Goal: Task Accomplishment & Management: Use online tool/utility

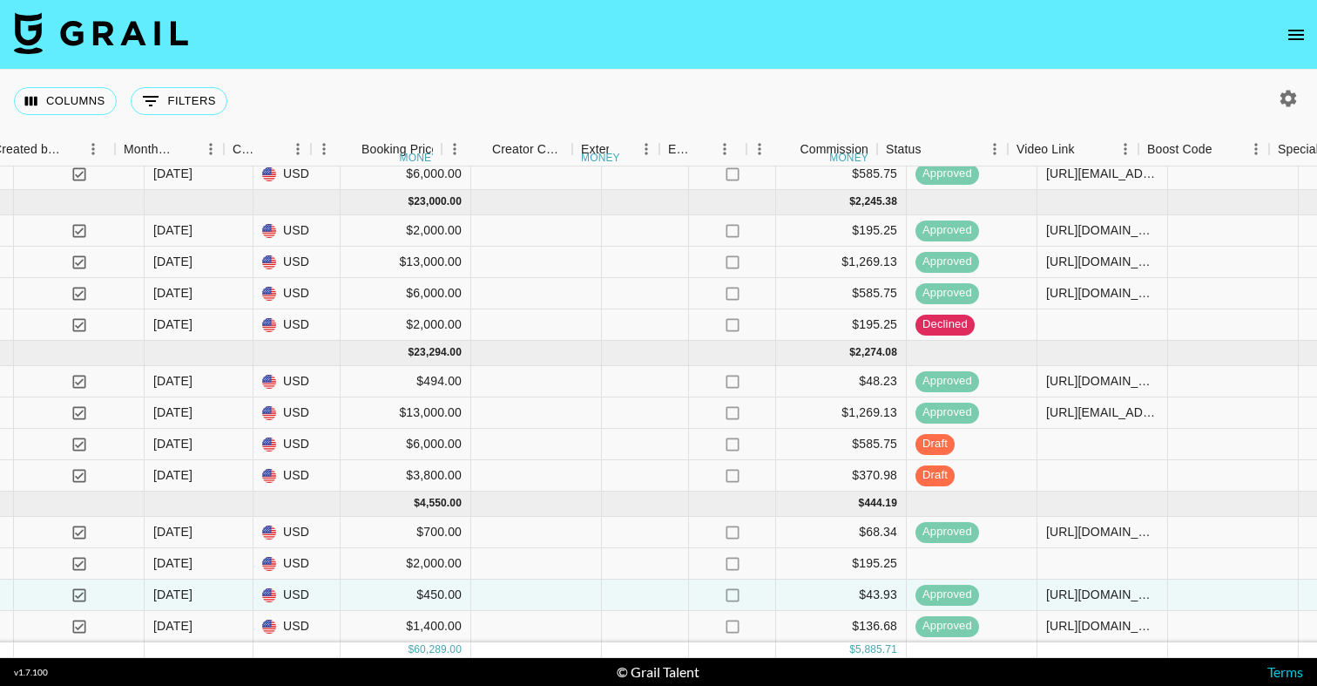
scroll to position [159, 1517]
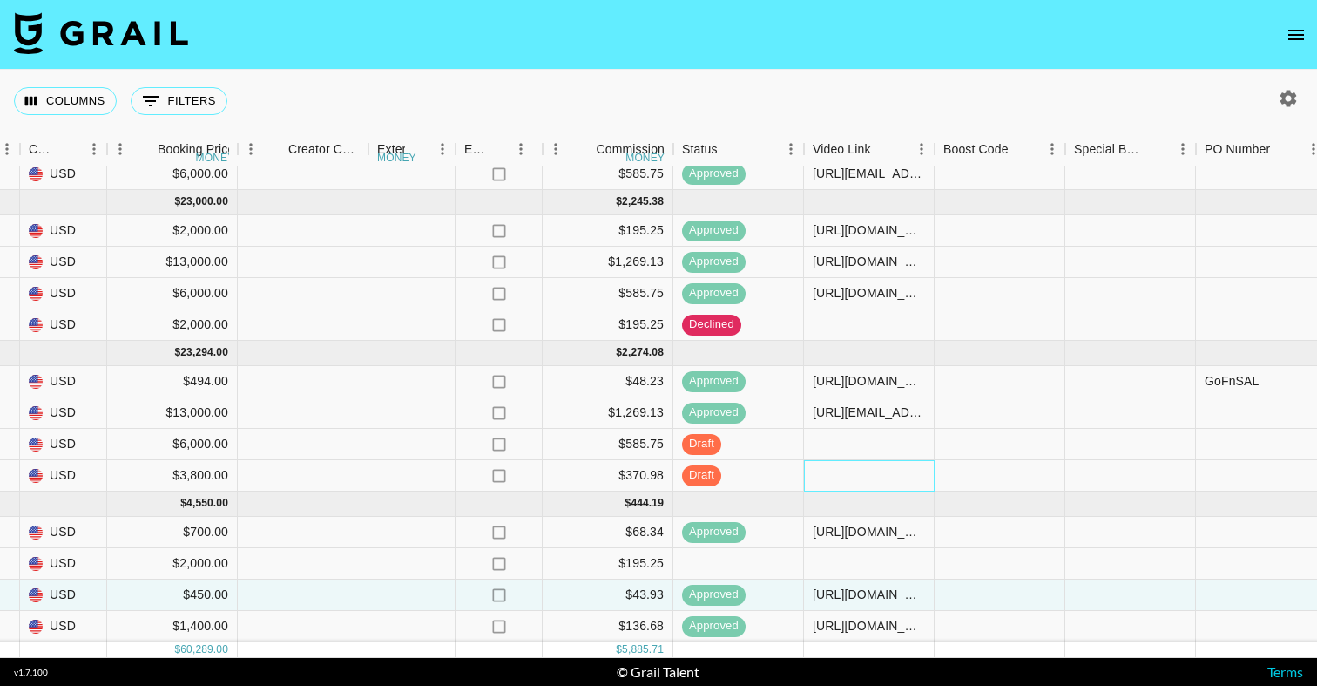
click at [851, 472] on div at bounding box center [869, 475] width 131 height 31
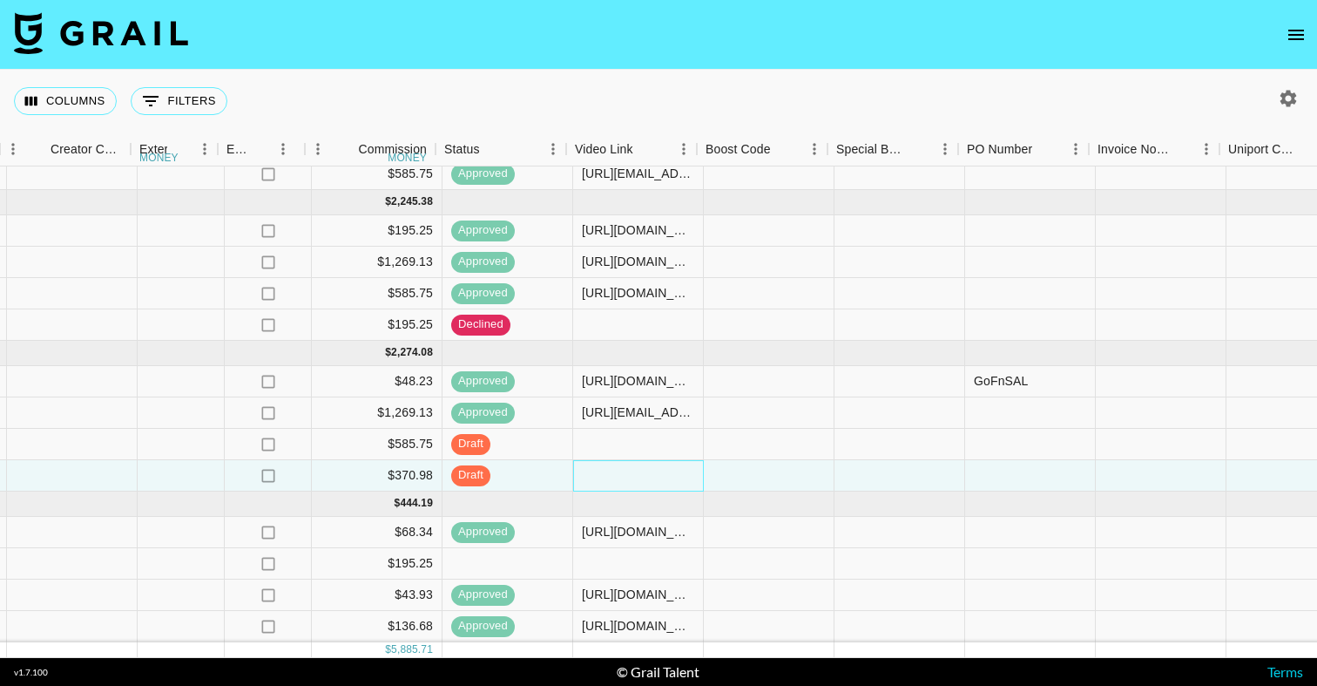
scroll to position [159, 1694]
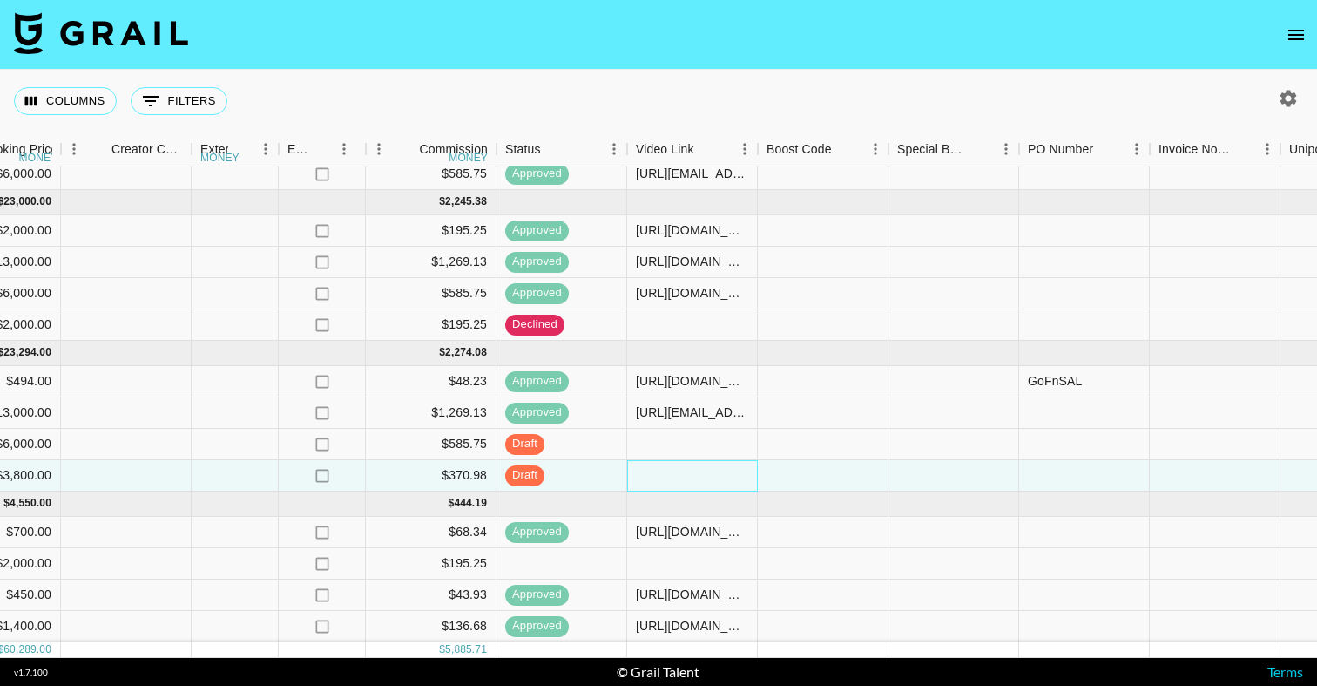
click at [678, 472] on div at bounding box center [692, 475] width 131 height 31
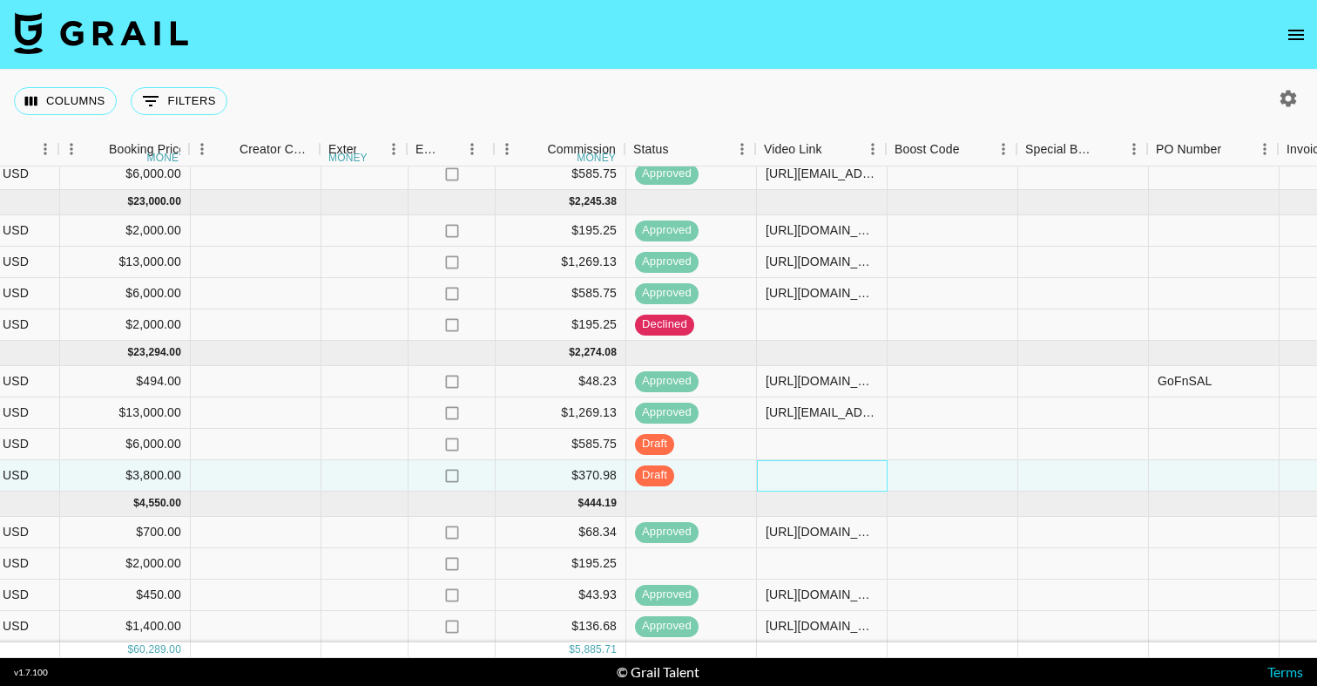
scroll to position [159, 1567]
click at [781, 470] on div at bounding box center [819, 475] width 131 height 31
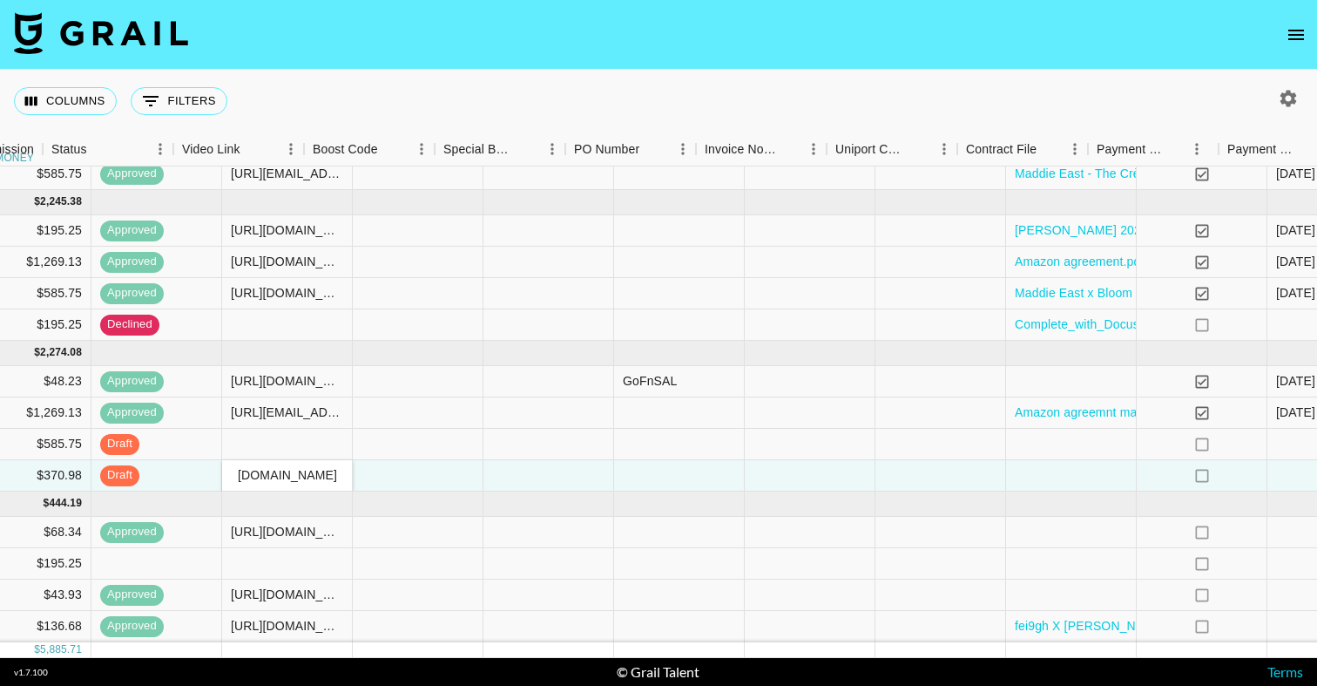
scroll to position [159, 2233]
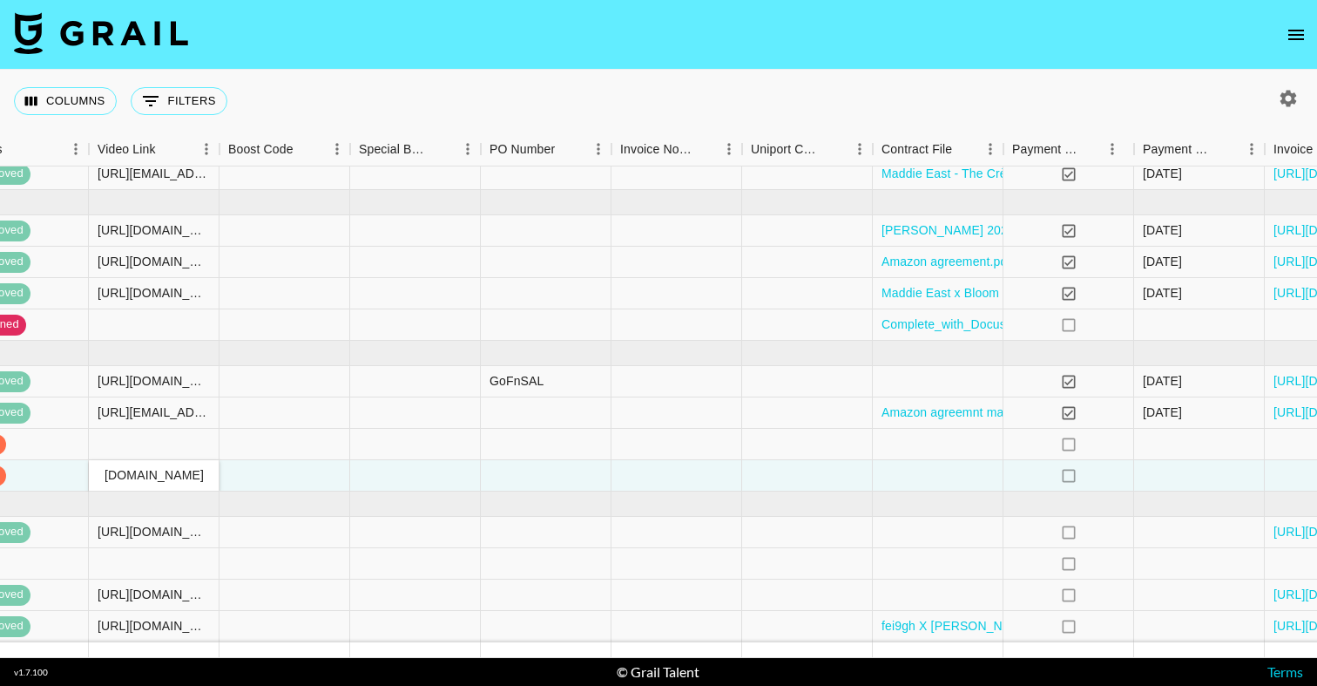
type input "[URL][EMAIL_ADDRESS][DOMAIN_NAME][DOMAIN_NAME]"
click at [936, 472] on div at bounding box center [938, 475] width 131 height 31
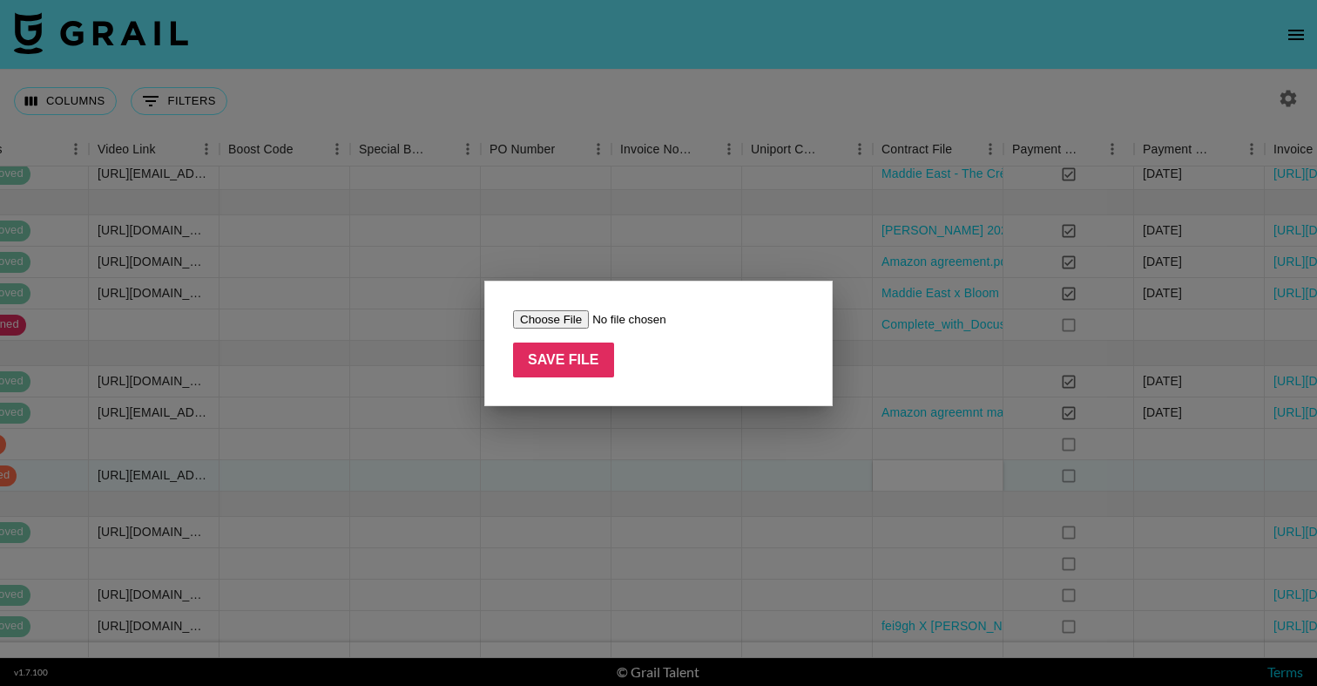
click at [551, 318] on input "file" at bounding box center [623, 319] width 220 height 18
type input "C:\fakepath\Miniso pre launch [DATE].pdf"
click at [573, 358] on input "Save File" at bounding box center [563, 359] width 101 height 35
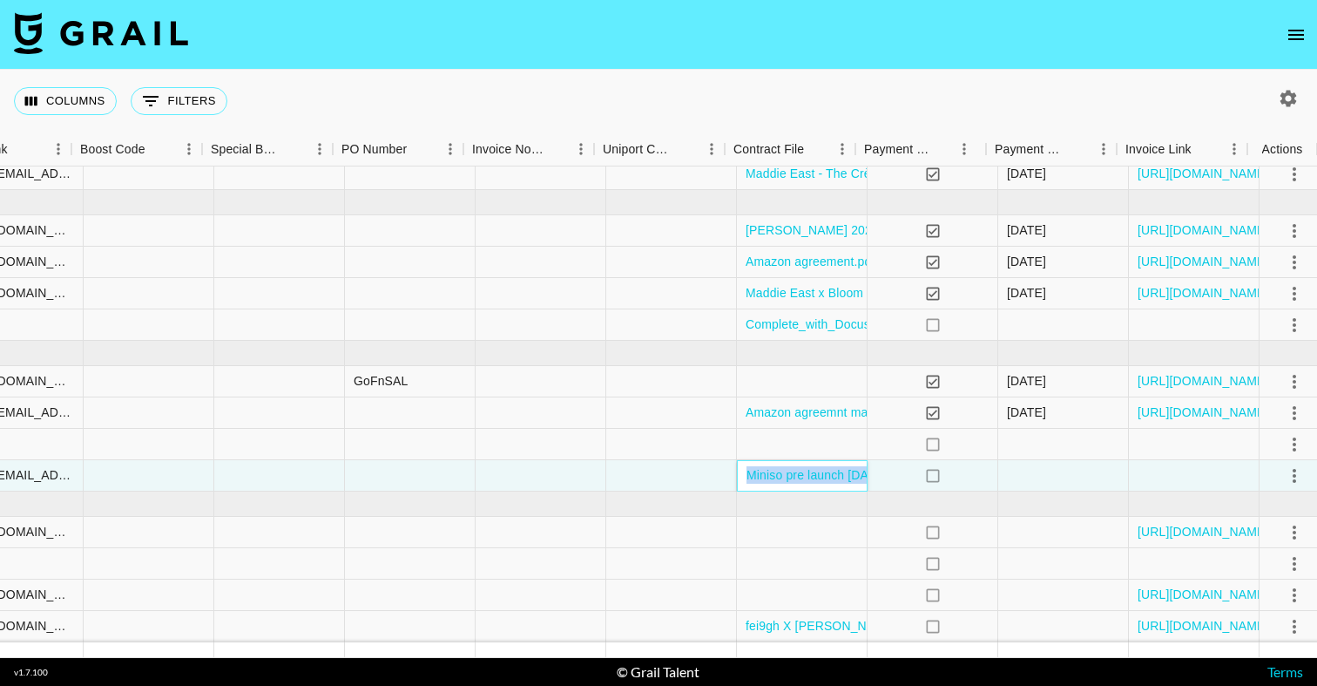
scroll to position [159, 2381]
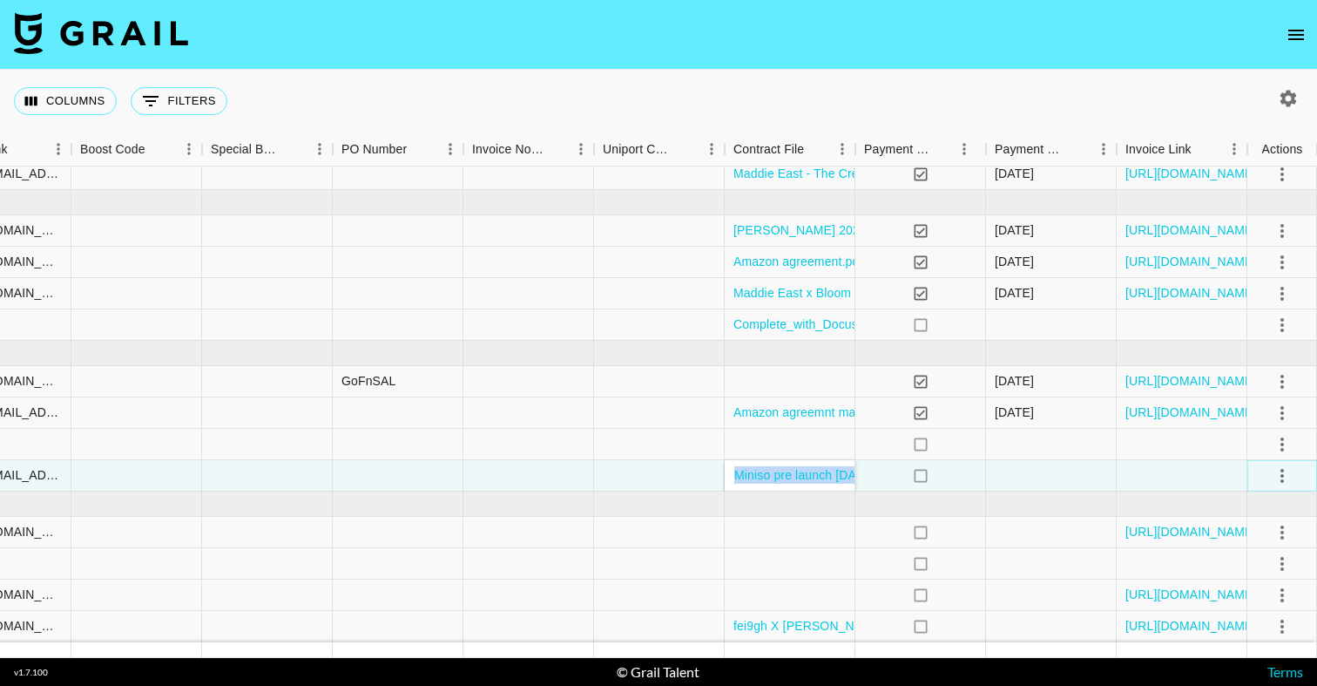
click at [1281, 470] on icon "select merge strategy" at bounding box center [1282, 476] width 3 height 14
click at [1260, 634] on div "Approve" at bounding box center [1244, 638] width 53 height 21
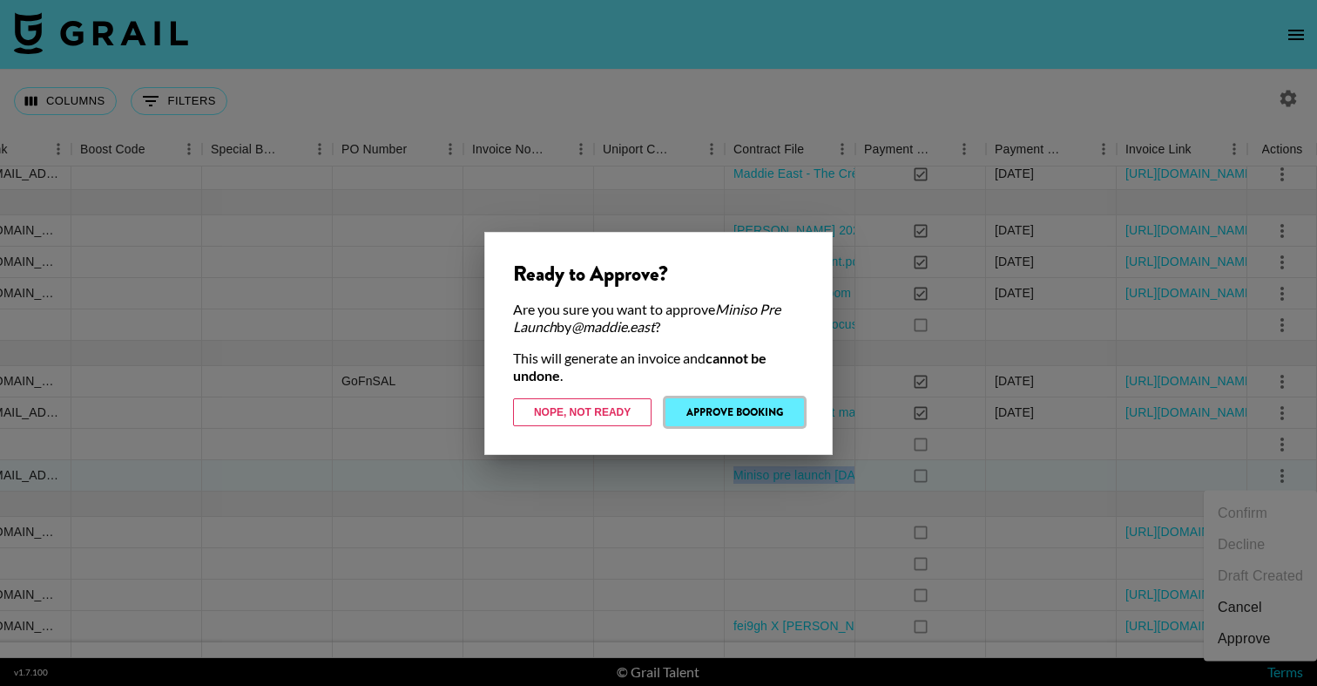
click at [762, 413] on button "Approve Booking" at bounding box center [735, 412] width 139 height 28
